Goal: Information Seeking & Learning: Learn about a topic

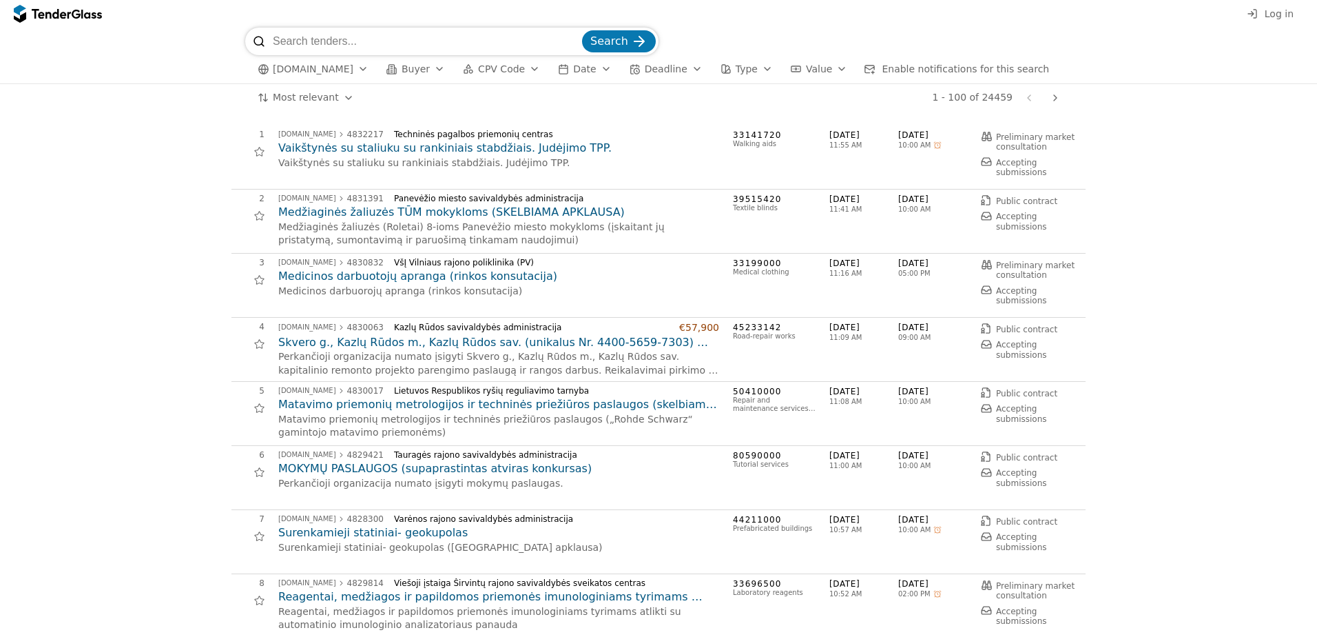
click at [313, 39] on input "search" at bounding box center [426, 42] width 307 height 28
click at [358, 42] on input "search" at bounding box center [426, 42] width 307 height 28
type input "GPS siekiams"
click at [582, 30] on button "Search" at bounding box center [619, 41] width 74 height 22
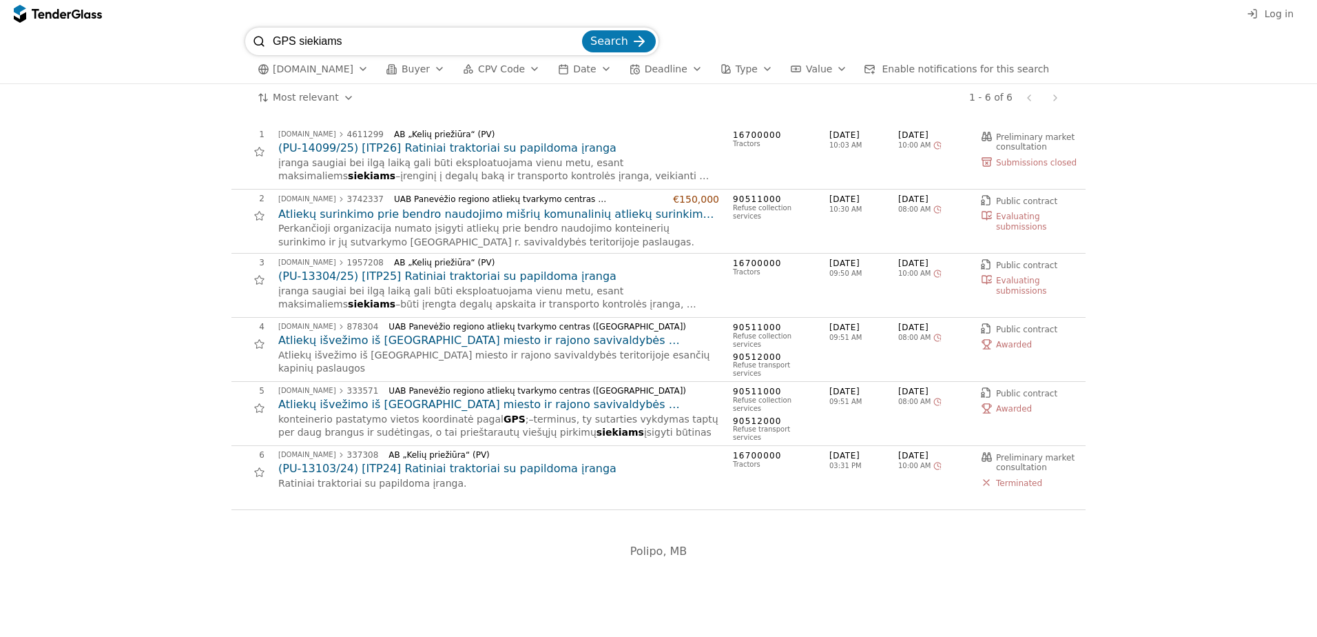
click at [357, 46] on input "GPS siekiams" at bounding box center [426, 42] width 307 height 28
type input "GPS siekimas"
click at [582, 30] on button "Search" at bounding box center [619, 41] width 74 height 22
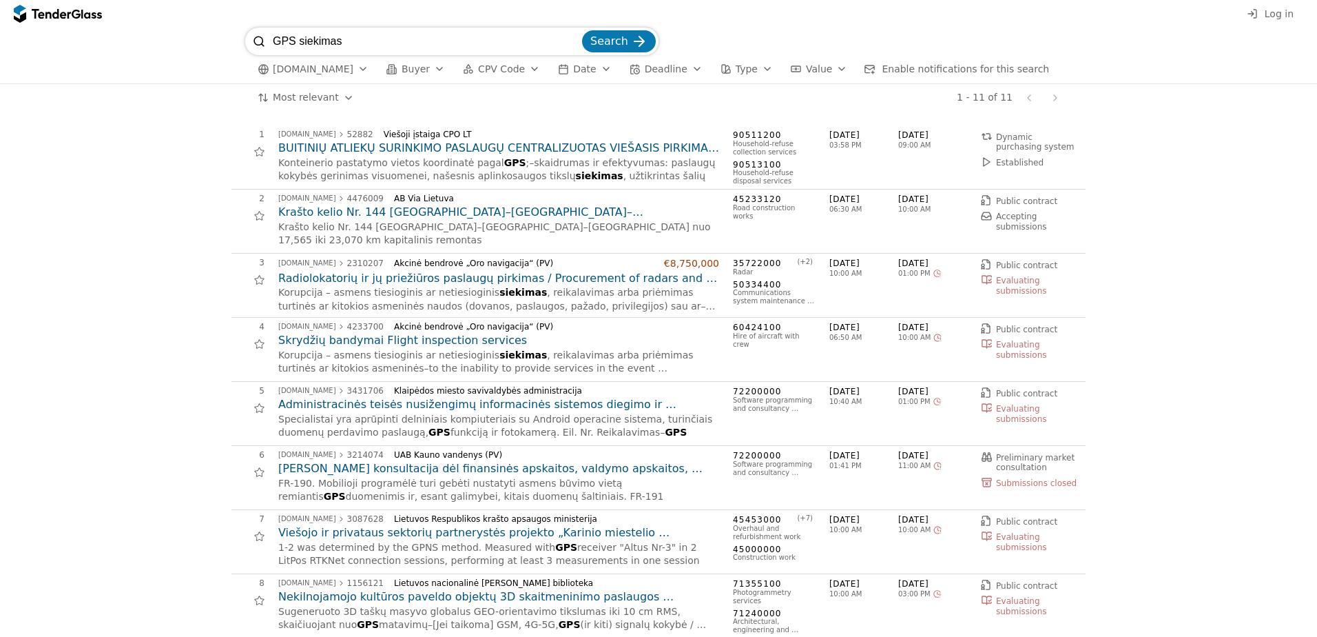
click at [409, 149] on h2 "BUITINIŲ ATLIEKŲ SURINKIMO PASLAUGŲ CENTRALIZUOTAS VIEŠASIS PIRKIMAS, TAIKANT D…" at bounding box center [498, 148] width 441 height 15
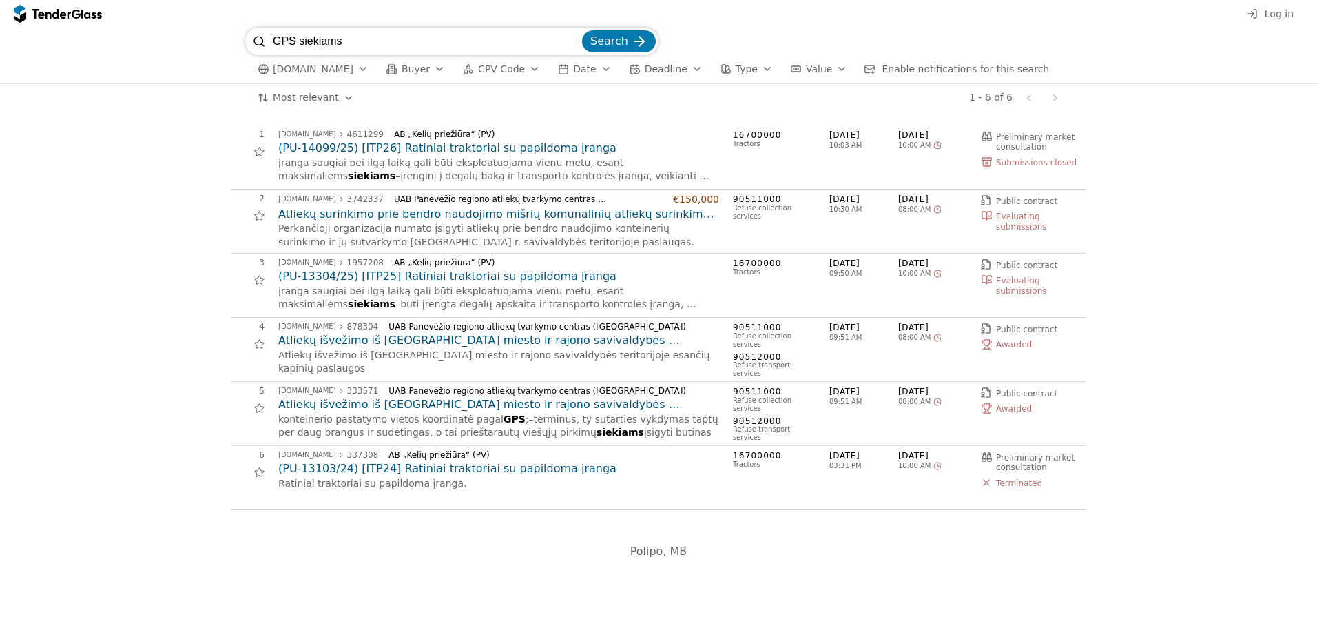
drag, startPoint x: 368, startPoint y: 46, endPoint x: 398, endPoint y: 49, distance: 30.4
click at [393, 49] on input "GPS siekiams" at bounding box center [426, 42] width 307 height 28
click at [440, 278] on h2 "(PU-13304/25) [ITP25] Ratiniai traktoriai su papildoma įranga" at bounding box center [498, 276] width 441 height 15
drag, startPoint x: 395, startPoint y: 45, endPoint x: 157, endPoint y: 50, distance: 237.8
click at [159, 50] on div "GPS siekiams Search [DOMAIN_NAME] Buyer CPV Code Date Deadline Type Value Enabl…" at bounding box center [659, 56] width 1304 height 56
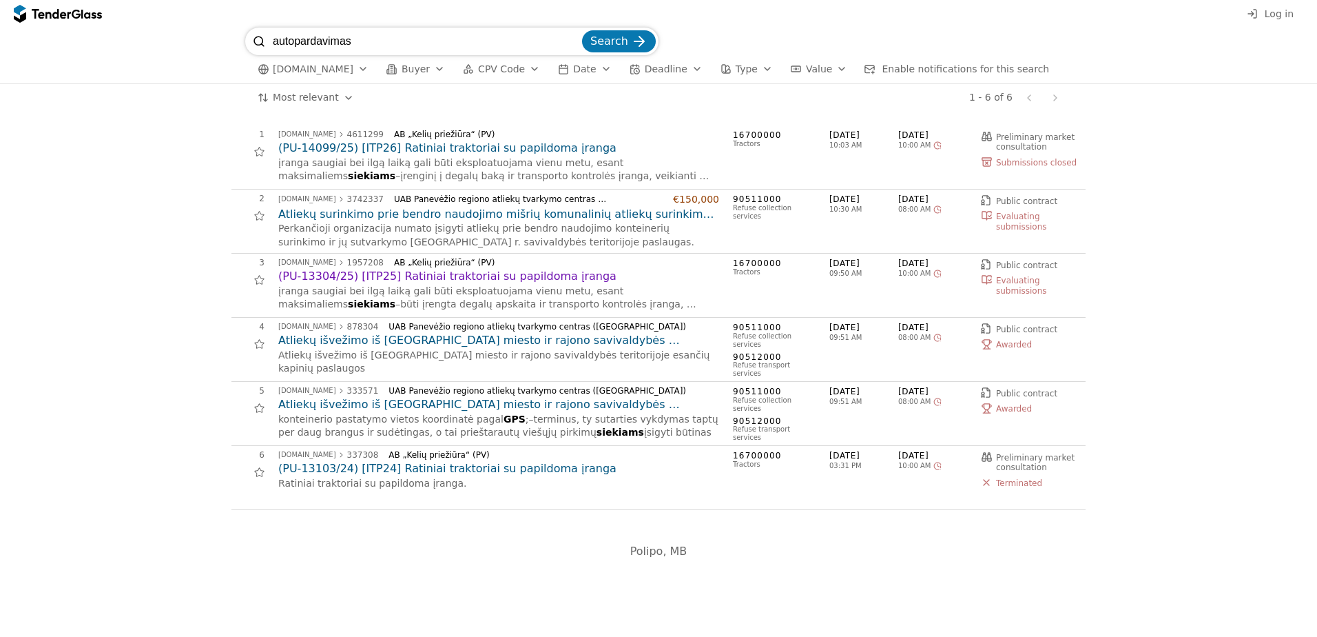
type input "autopardavimas"
click at [582, 30] on button "Search" at bounding box center [619, 41] width 74 height 22
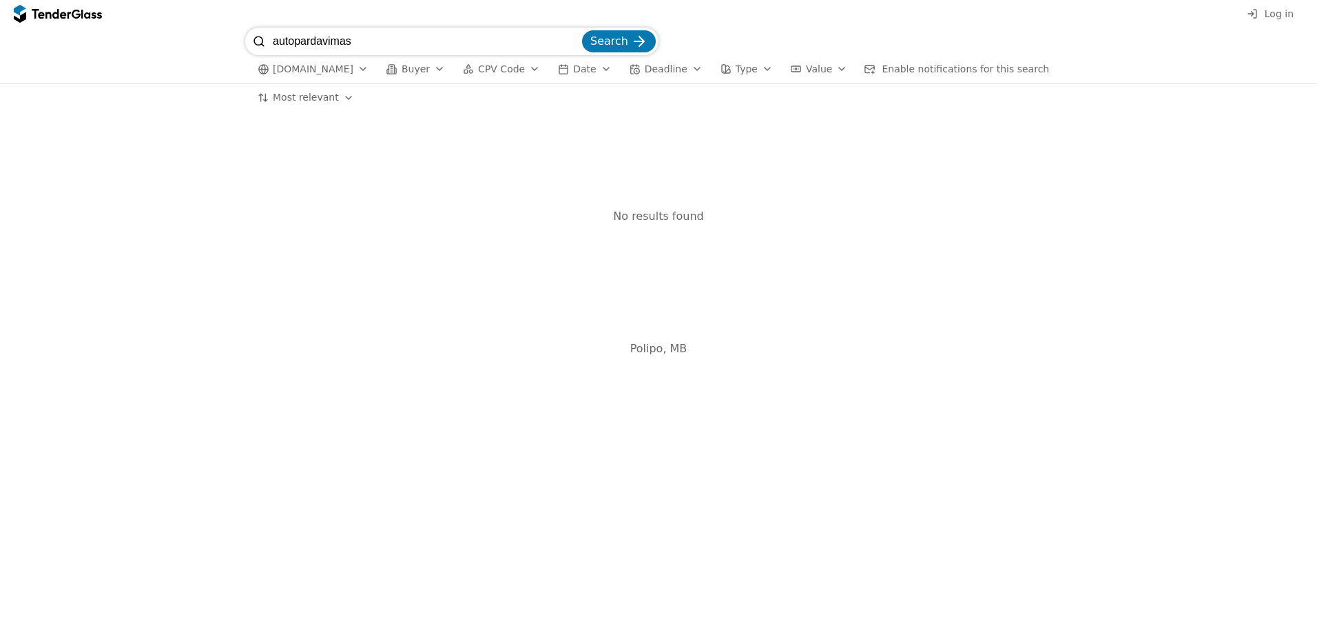
drag, startPoint x: 378, startPoint y: 43, endPoint x: 20, endPoint y: 28, distance: 357.9
click at [20, 28] on div "autopardavimas Search [DOMAIN_NAME] Buyer CPV Code Date Deadline Type Value Ena…" at bounding box center [659, 56] width 1304 height 56
type input "GPS"
click at [582, 30] on button "Search" at bounding box center [619, 41] width 74 height 22
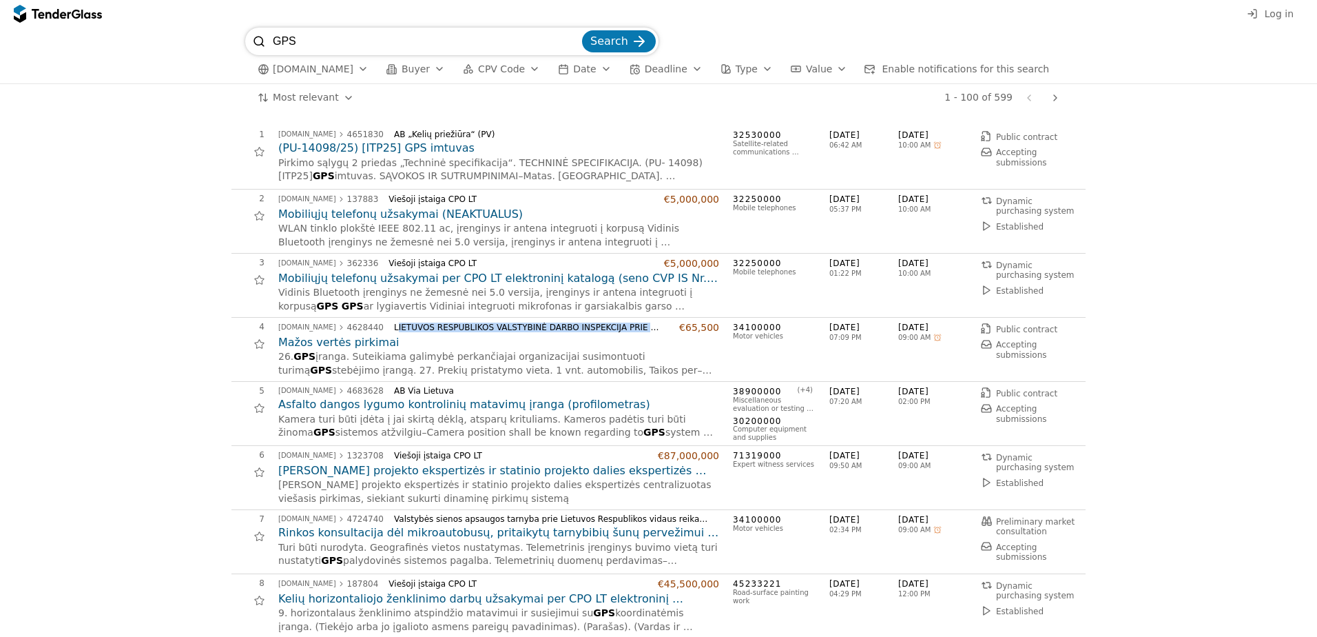
drag, startPoint x: 378, startPoint y: 321, endPoint x: 637, endPoint y: 332, distance: 258.6
click at [637, 332] on div "[DOMAIN_NAME] 4628440 LIETUVOS RESPUBLIKOS VALSTYBINĖ DARBO INSPEKCIJA PRIE SAD…" at bounding box center [498, 328] width 441 height 12
drag, startPoint x: 637, startPoint y: 332, endPoint x: 517, endPoint y: 345, distance: 119.9
click at [517, 345] on h2 "Mažos vertės pirkimai" at bounding box center [498, 342] width 441 height 15
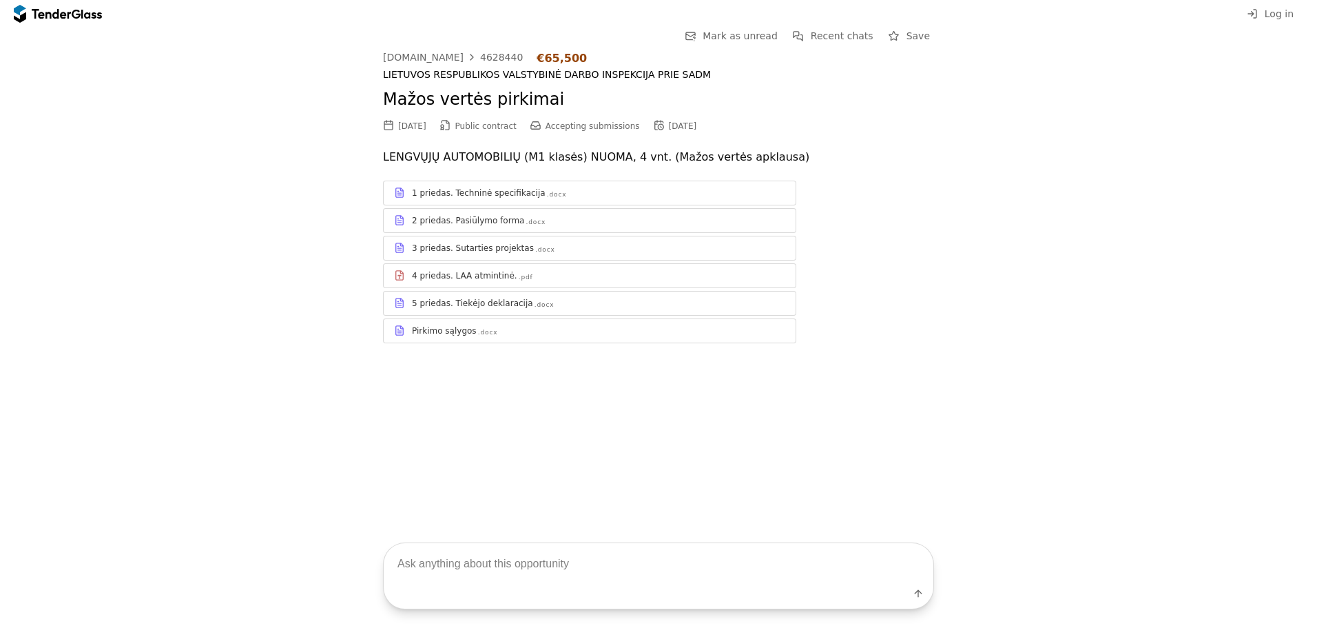
click at [494, 196] on div "1 priedas. Techninė specifikacija" at bounding box center [479, 192] width 134 height 11
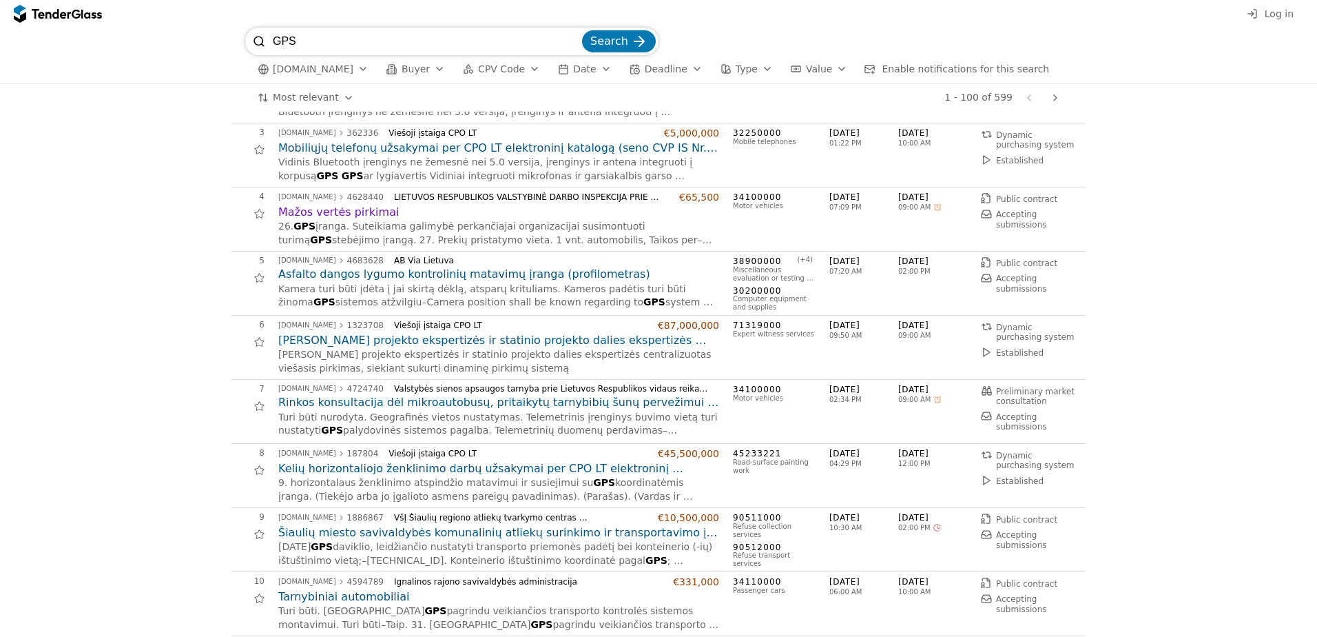
scroll to position [138, 0]
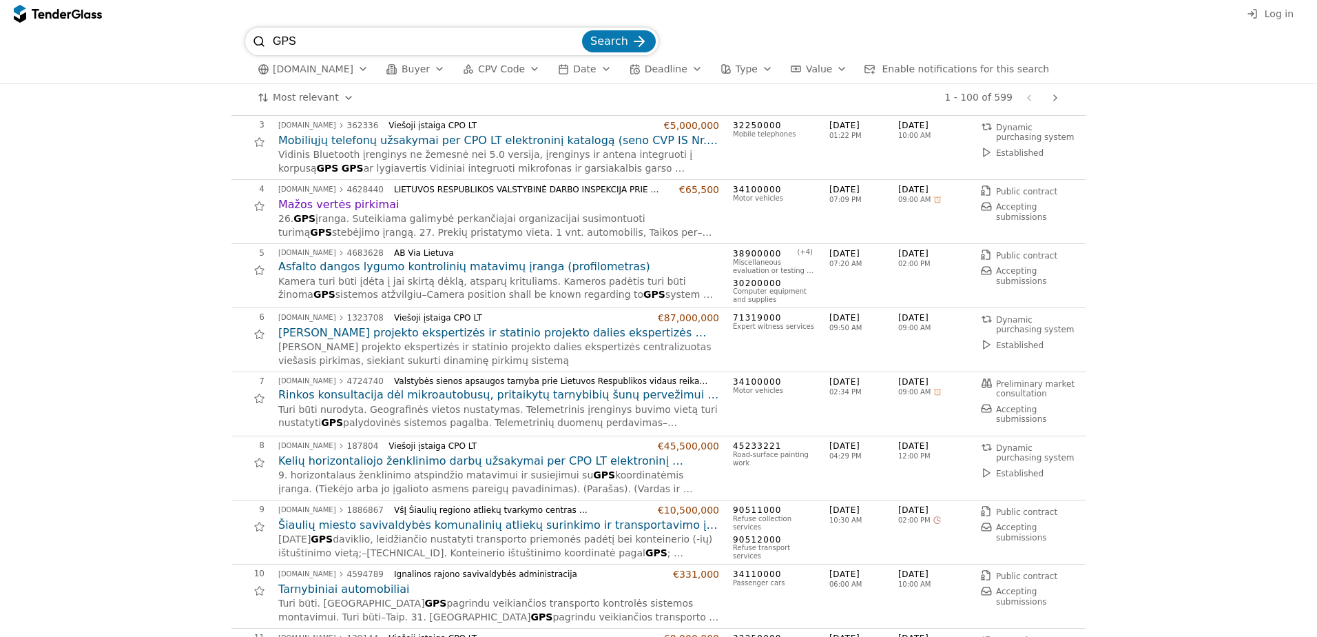
drag, startPoint x: 414, startPoint y: 411, endPoint x: 84, endPoint y: 179, distance: 403.2
